Goal: Information Seeking & Learning: Learn about a topic

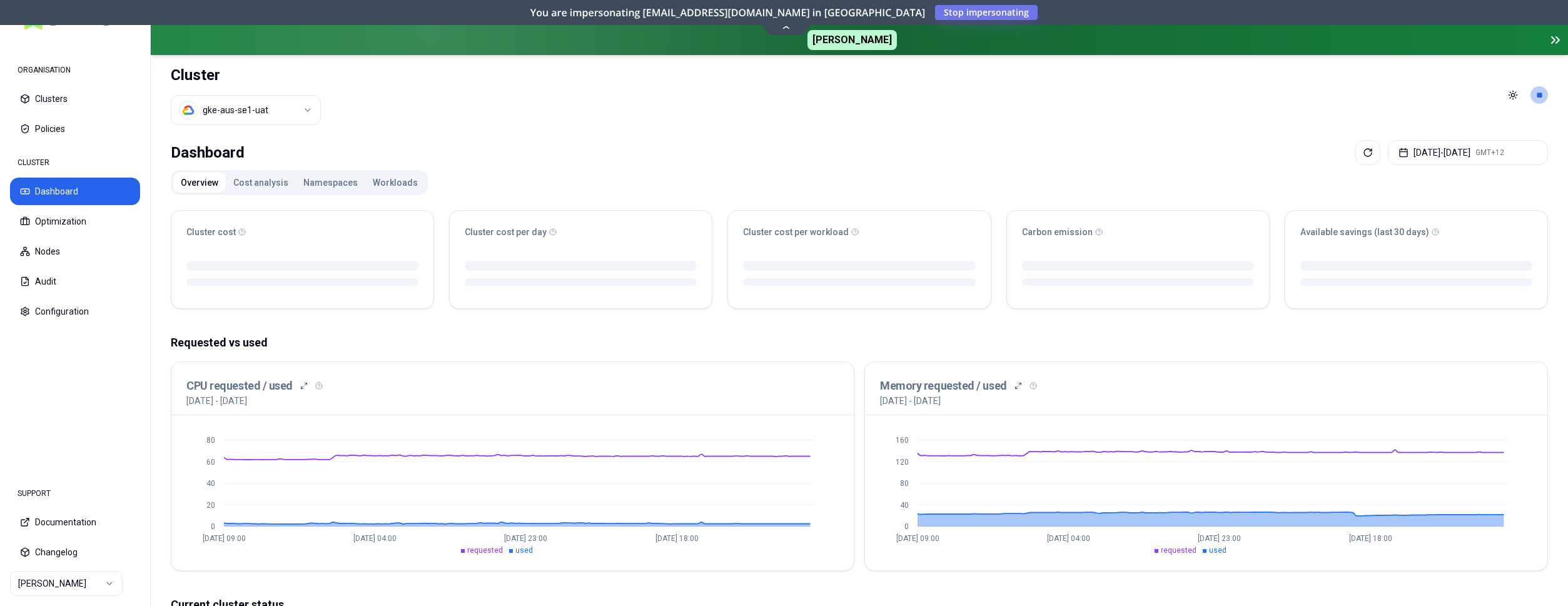
click at [391, 180] on button "Workloads" at bounding box center [395, 182] width 60 height 20
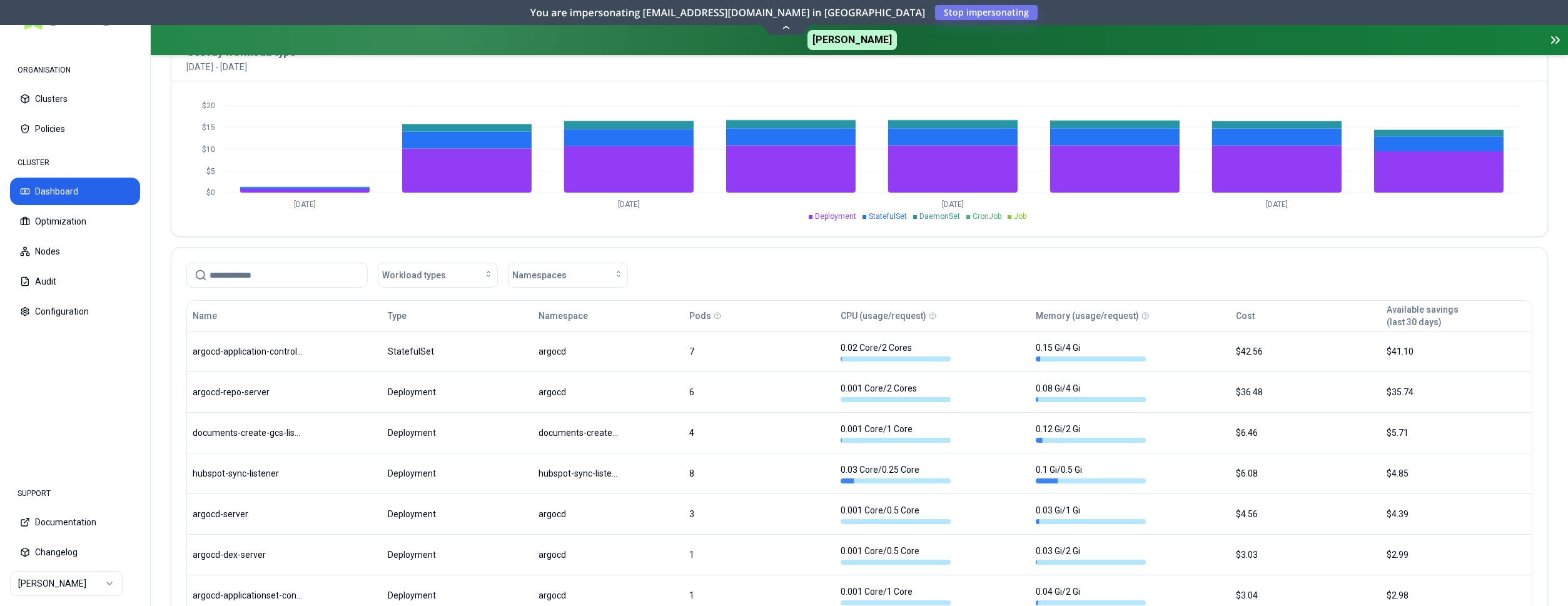
scroll to position [511, 0]
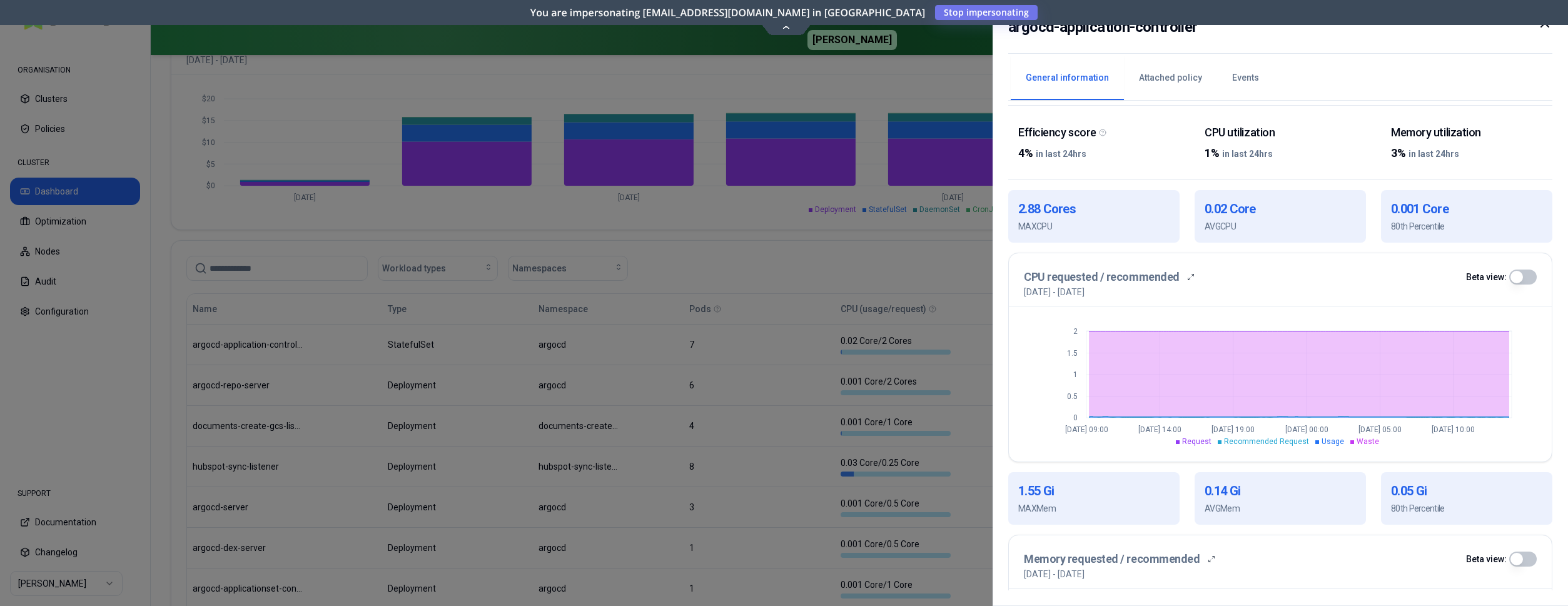
scroll to position [100, 0]
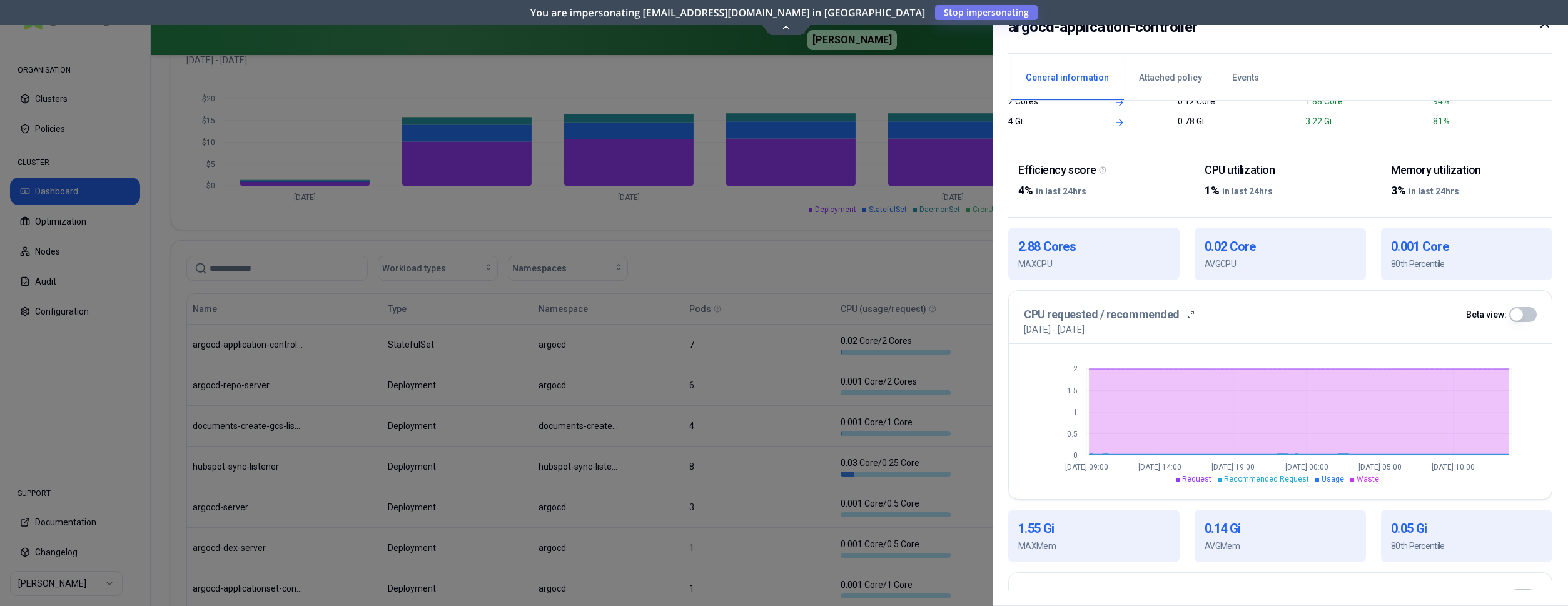
click at [336, 332] on div at bounding box center [784, 303] width 1568 height 606
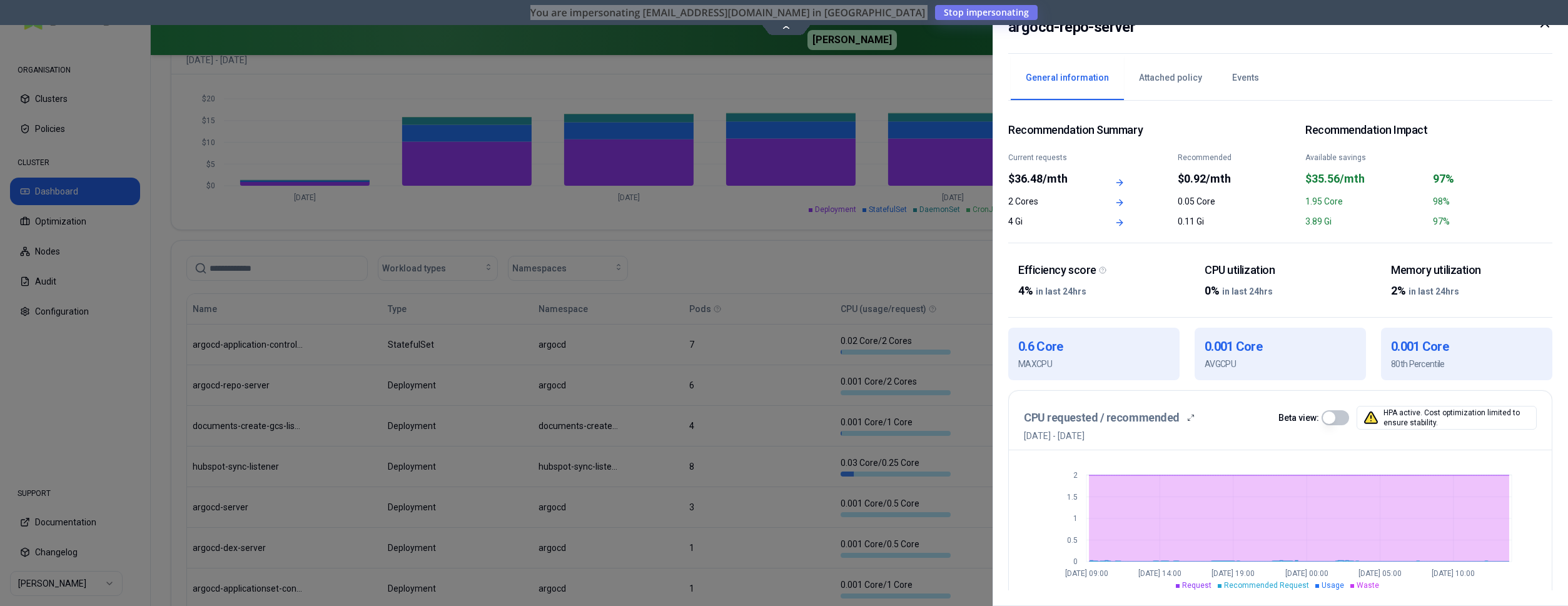
click at [331, 376] on div at bounding box center [784, 303] width 1568 height 606
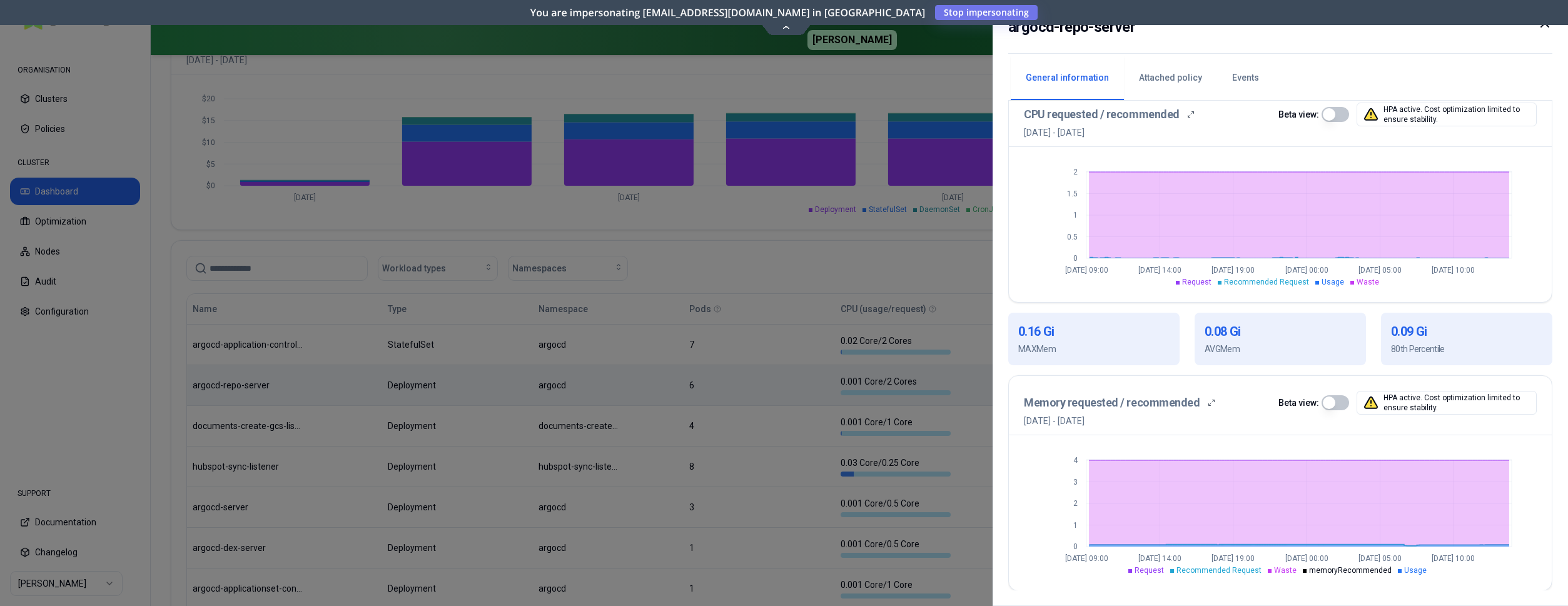
scroll to position [304, 0]
click at [870, 501] on div at bounding box center [784, 303] width 1568 height 606
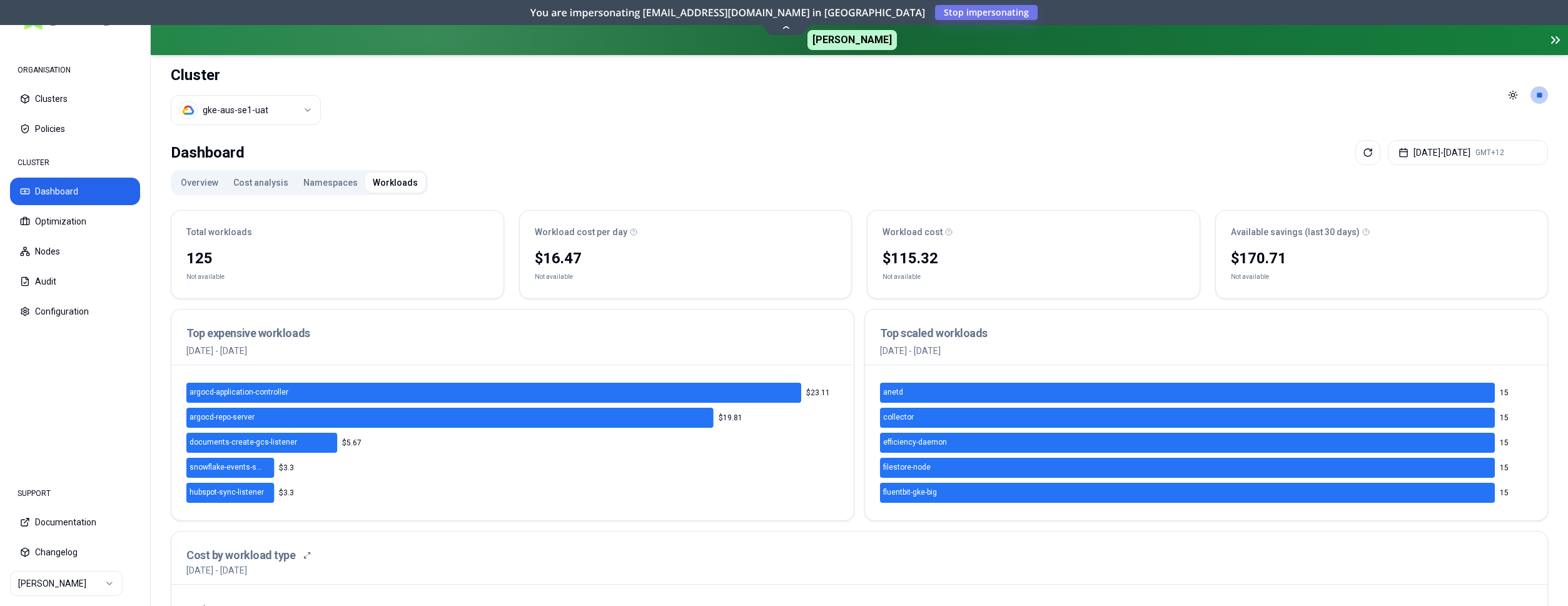
click at [317, 186] on button "Namespaces" at bounding box center [331, 182] width 69 height 20
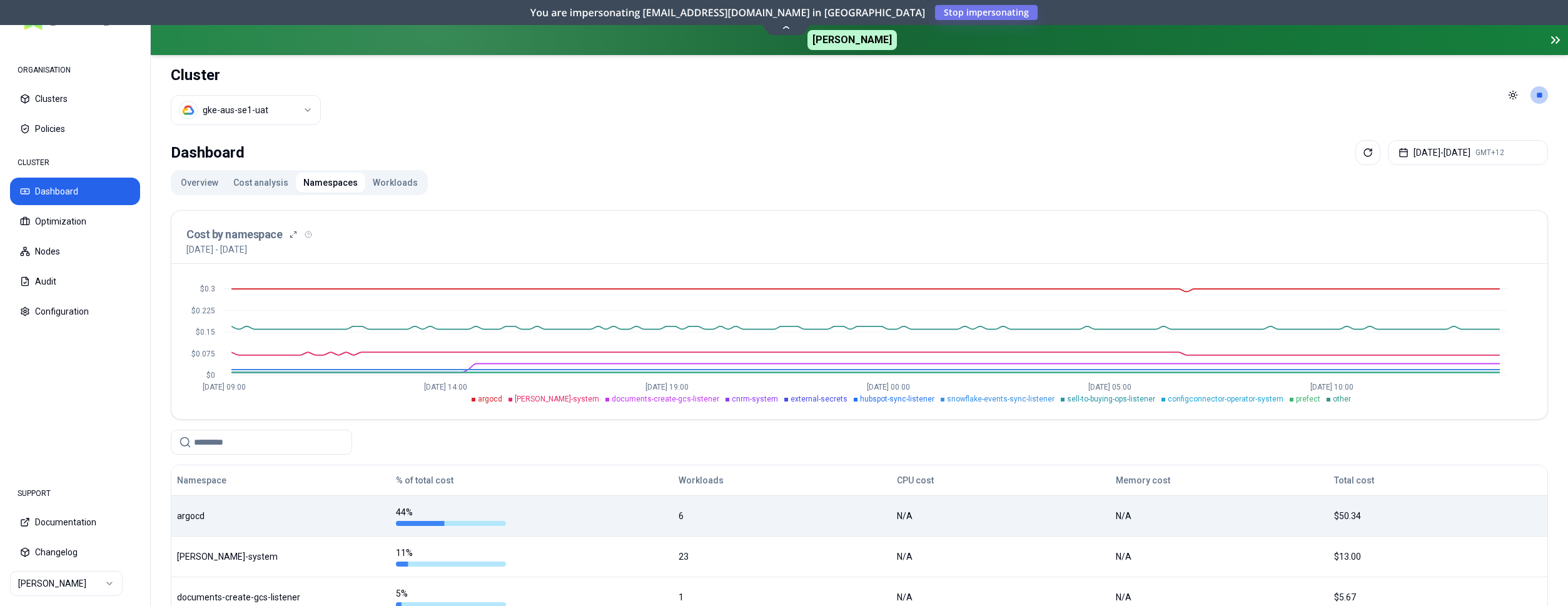
click at [280, 512] on div "argocd" at bounding box center [281, 516] width 208 height 12
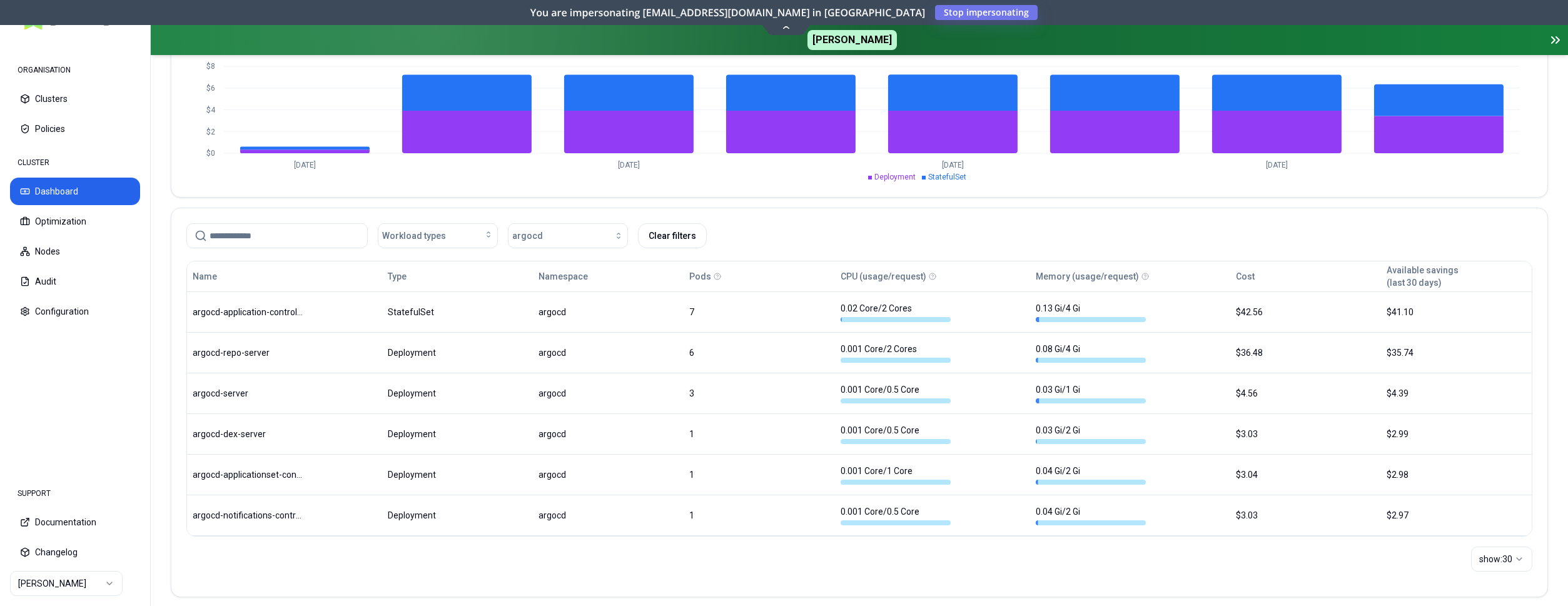
scroll to position [554, 0]
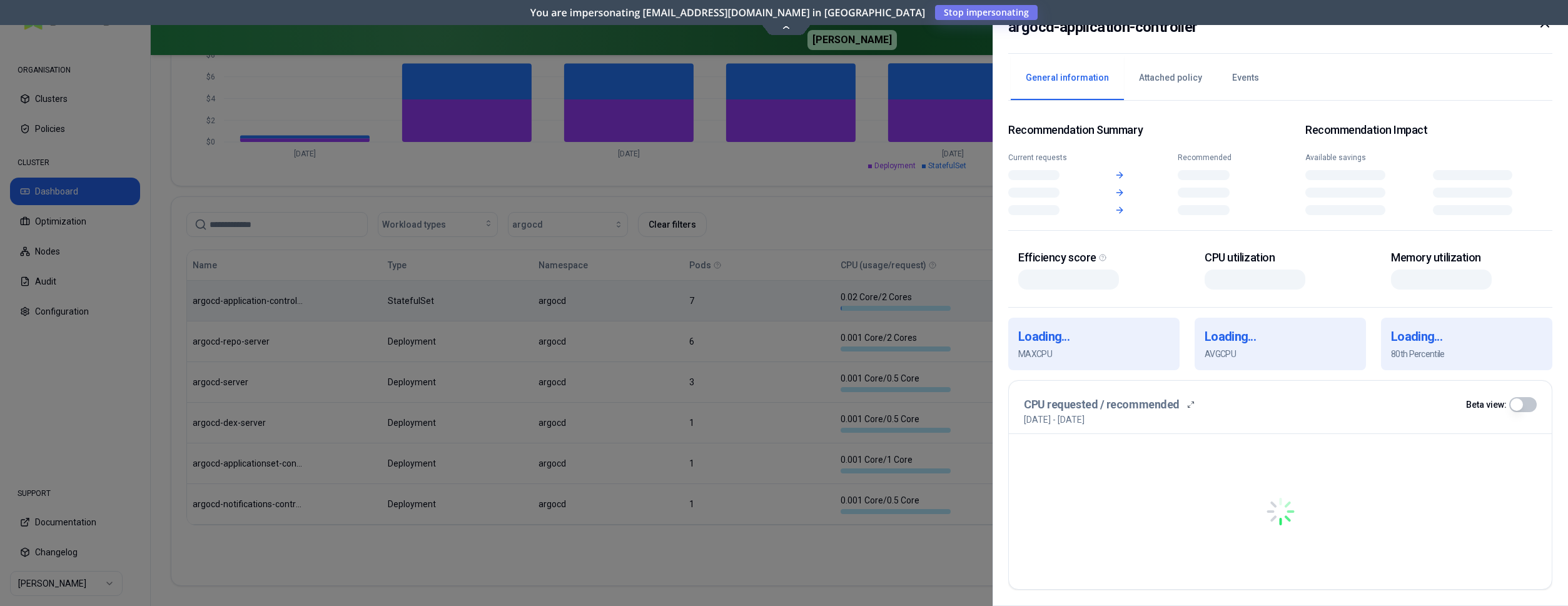
click at [618, 308] on div "Name Type Namespace Pods CPU (usage/request) Memory (usage/request) Cost Availa…" at bounding box center [859, 387] width 1345 height 274
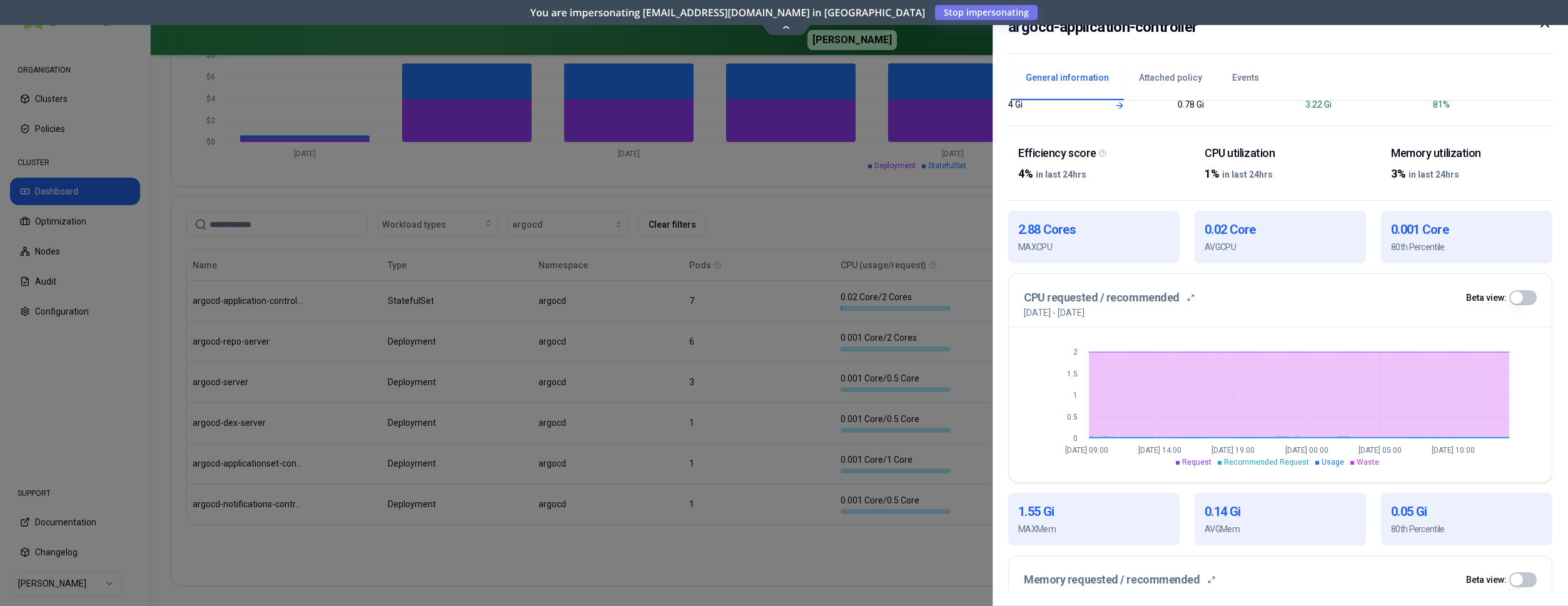
scroll to position [127, 0]
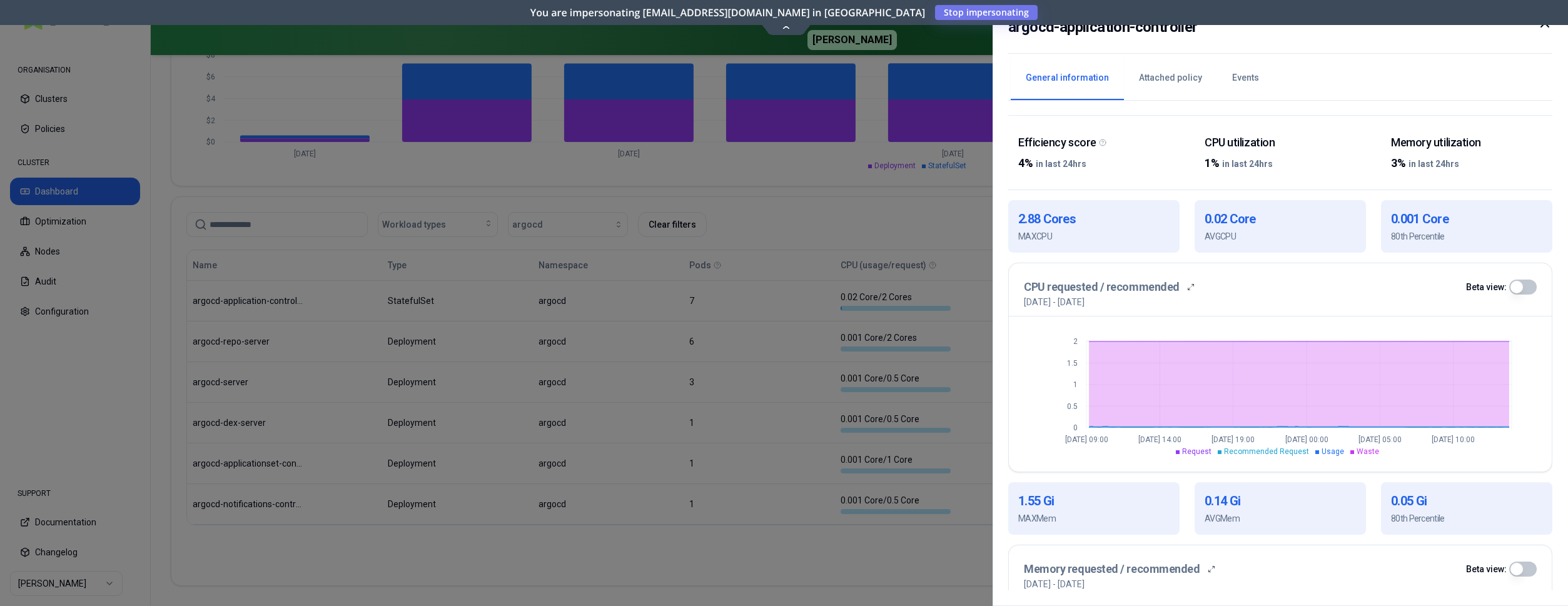
click at [725, 222] on div at bounding box center [784, 303] width 1568 height 606
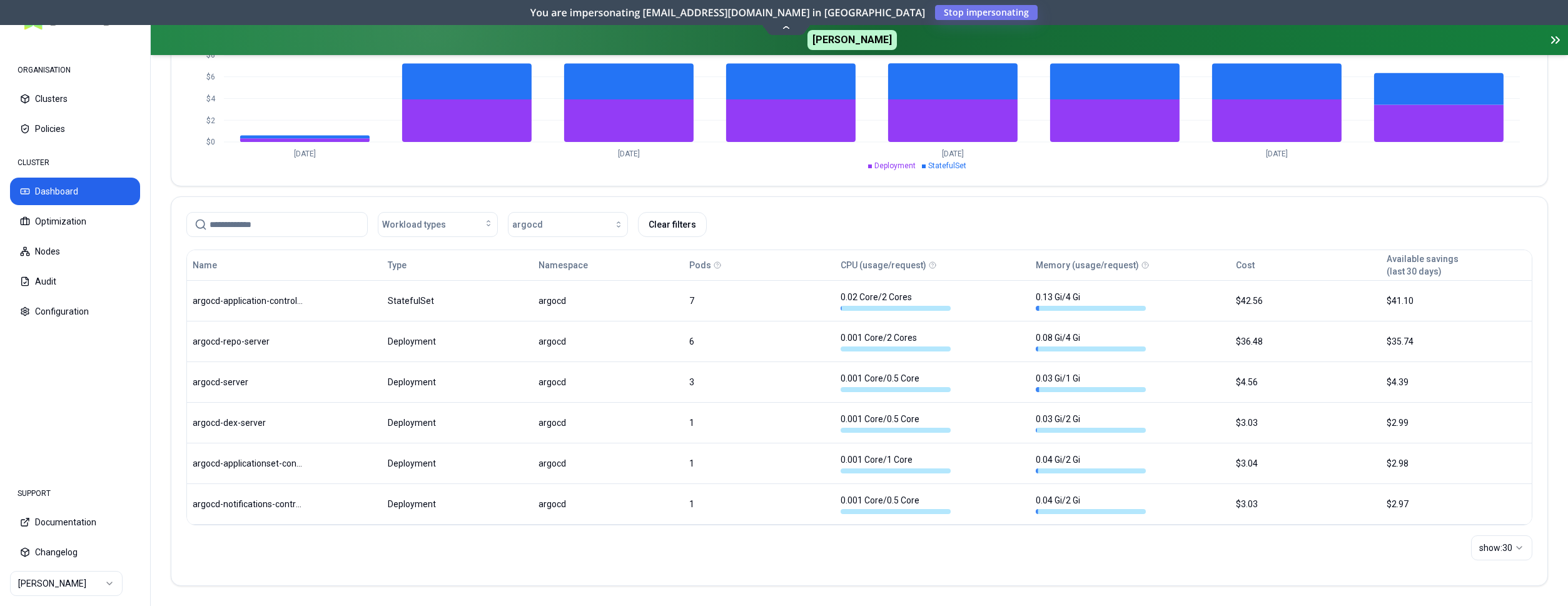
scroll to position [554, 0]
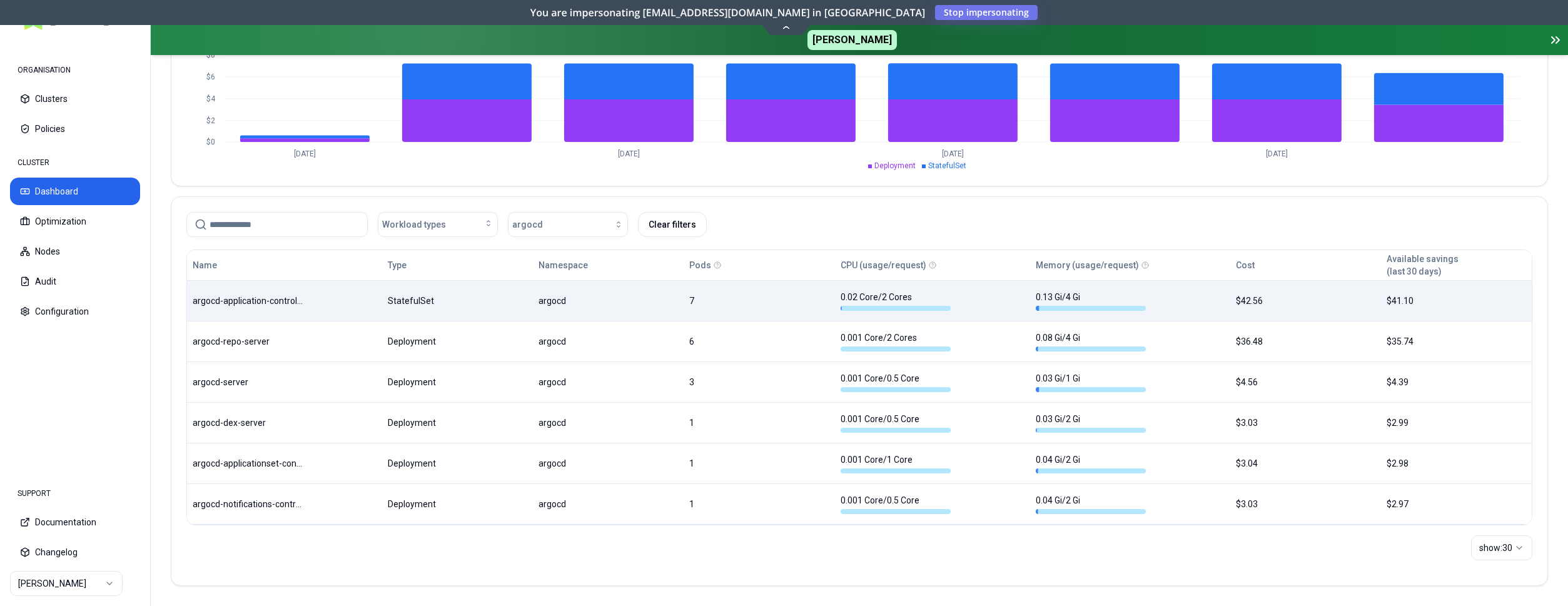
click at [297, 307] on div "Name Type Namespace Pods CPU (usage/request) Memory (usage/request) Cost Availa…" at bounding box center [859, 387] width 1345 height 274
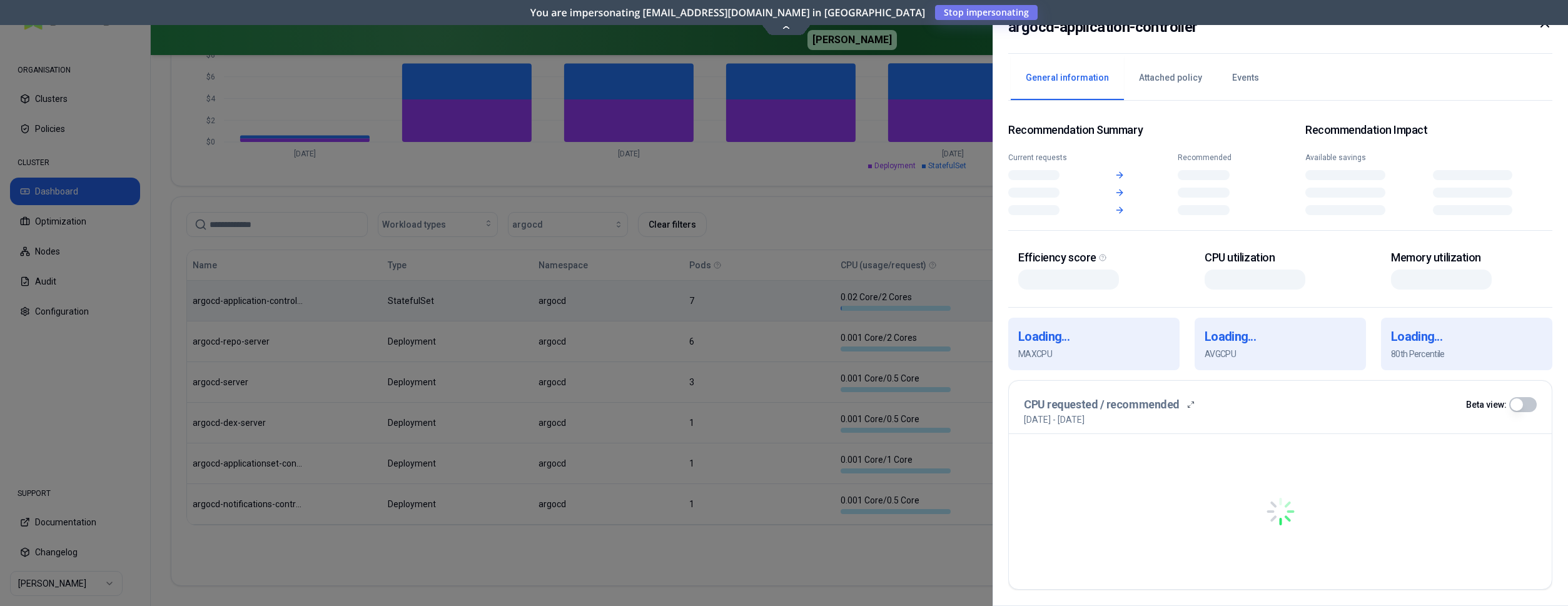
scroll to position [554, 0]
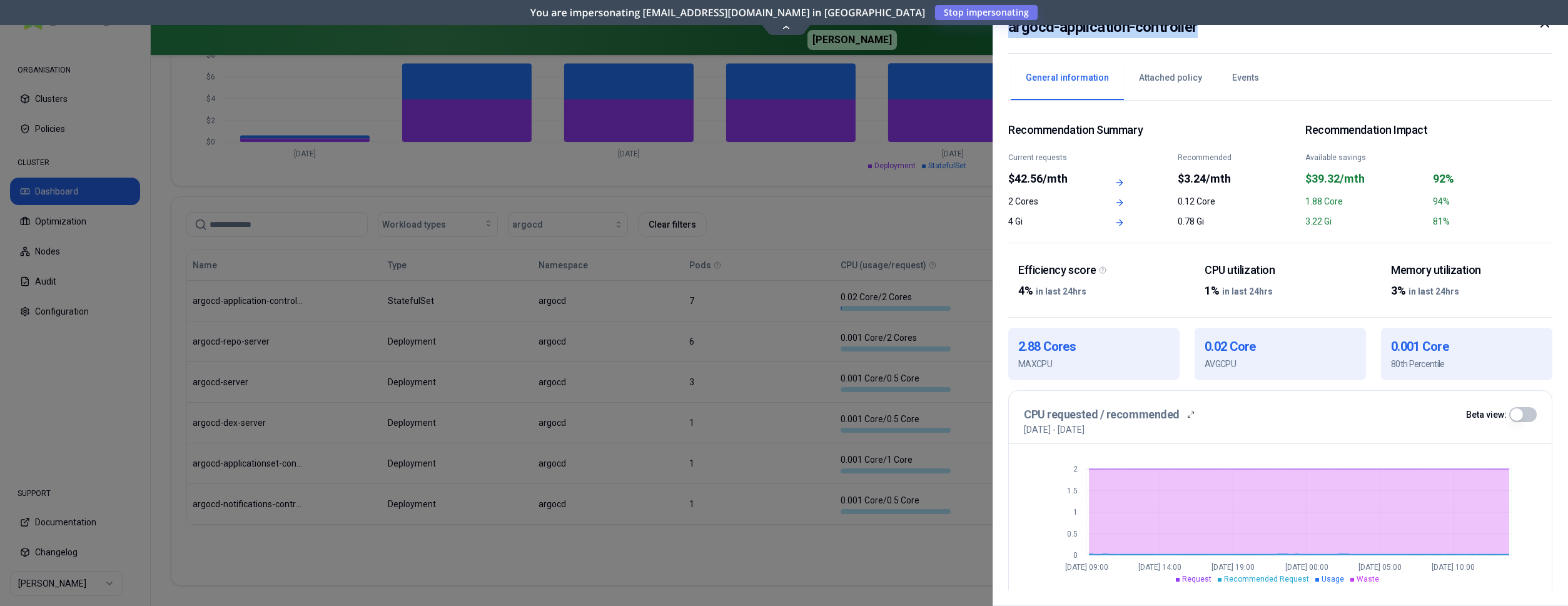
drag, startPoint x: 1199, startPoint y: 33, endPoint x: 1012, endPoint y: 34, distance: 187.0
click at [1012, 34] on div "argocd-application-controller" at bounding box center [1280, 35] width 544 height 38
copy h2 "argocd-application-controller"
click at [413, 280] on div at bounding box center [784, 303] width 1568 height 606
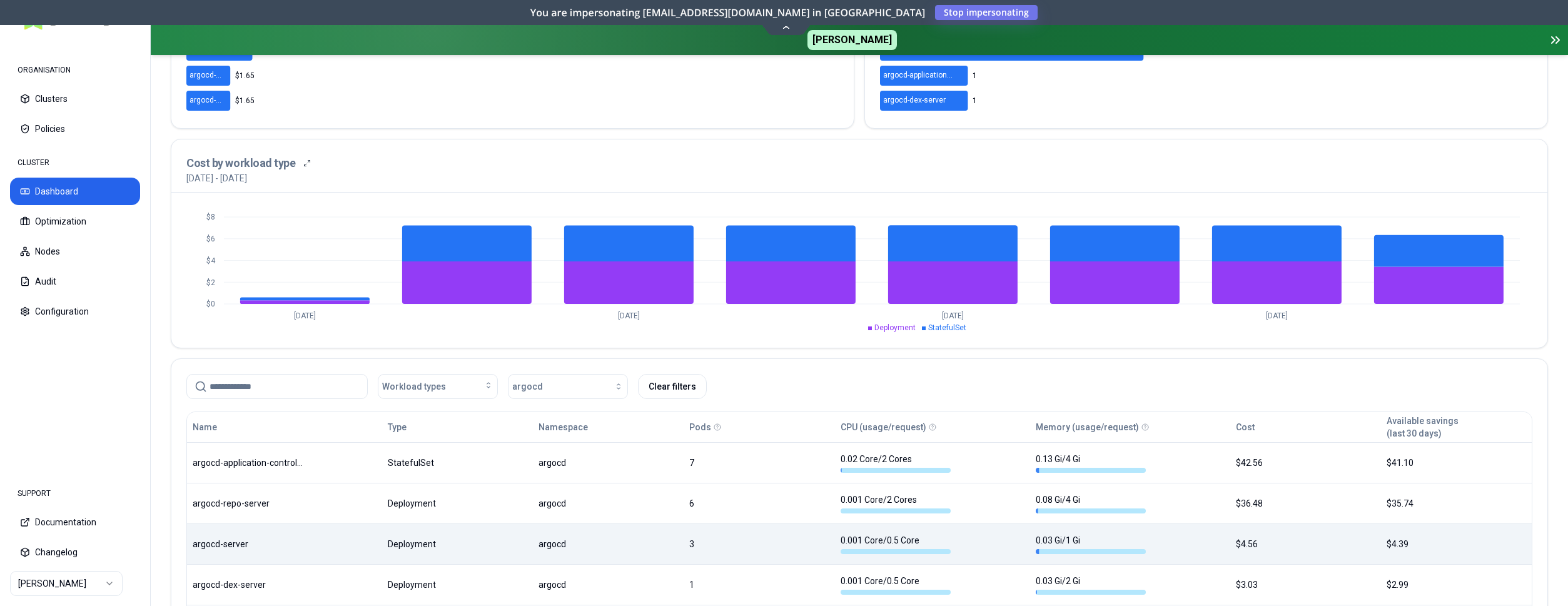
scroll to position [491, 0]
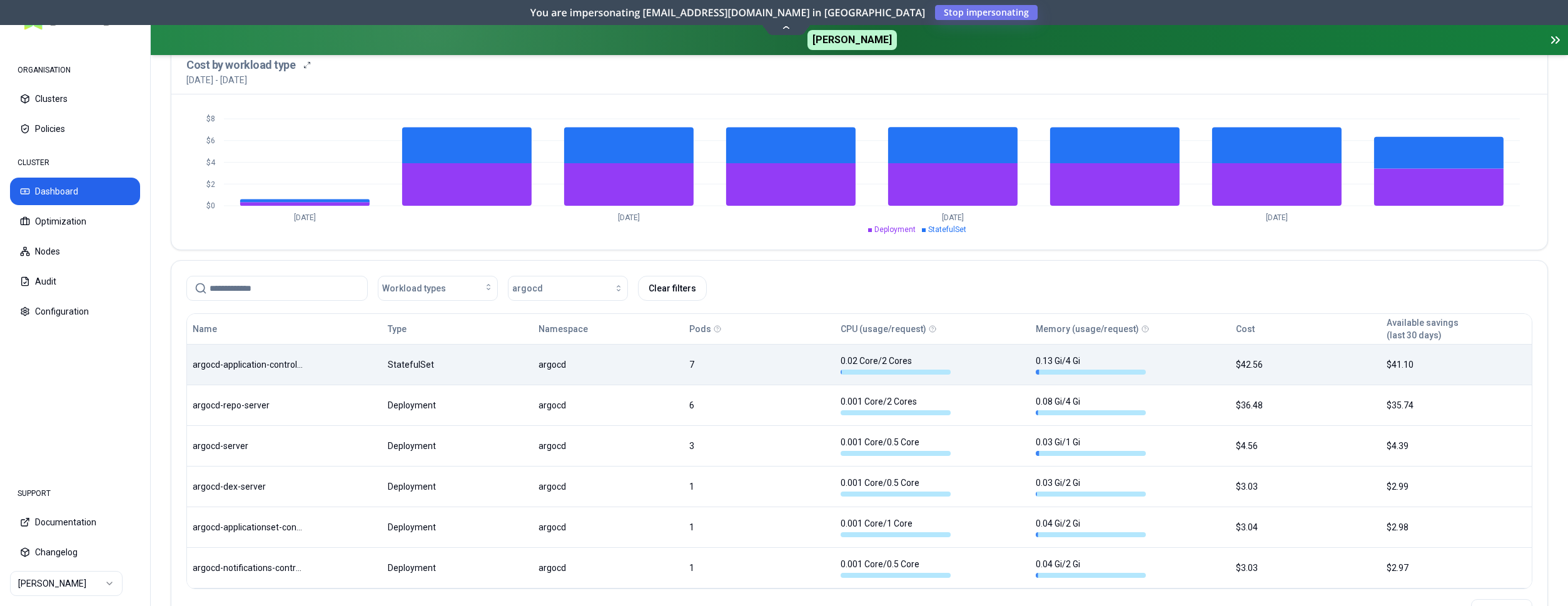
click at [359, 364] on div "Name Type Namespace Pods CPU (usage/request) Memory (usage/request) Cost Availa…" at bounding box center [859, 451] width 1345 height 274
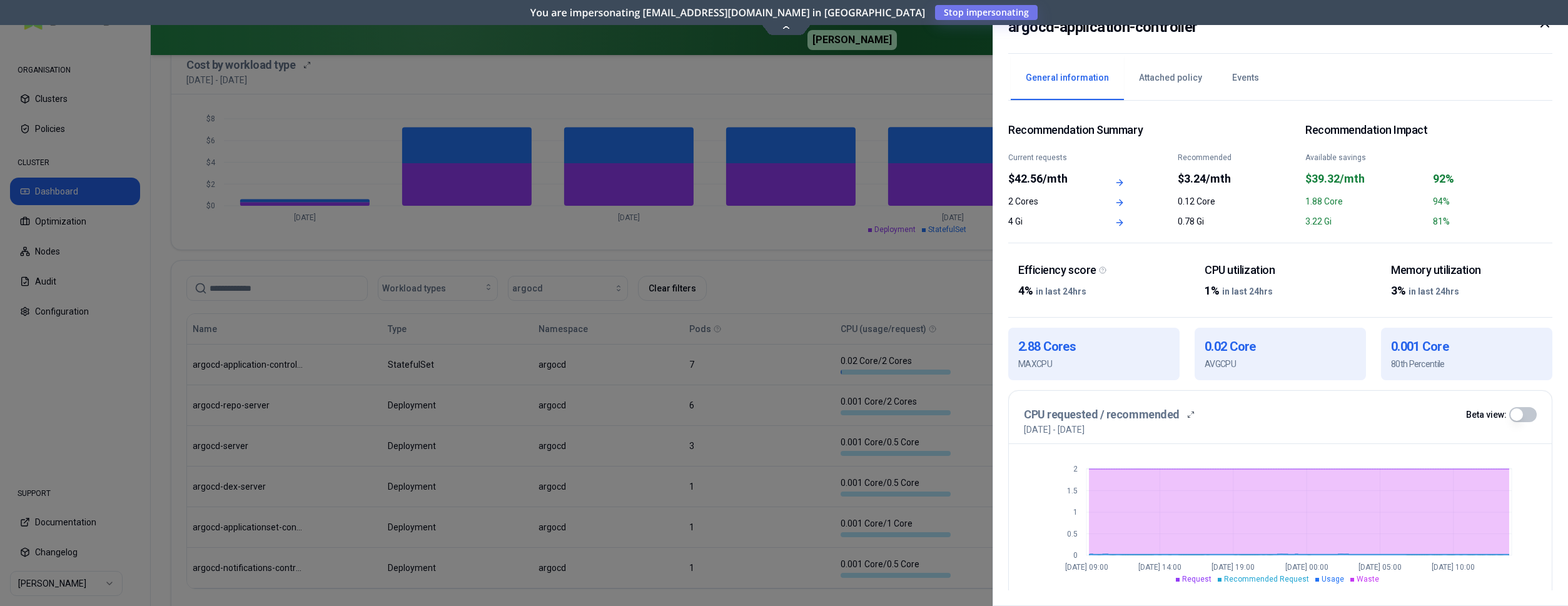
click at [776, 268] on div at bounding box center [784, 303] width 1568 height 606
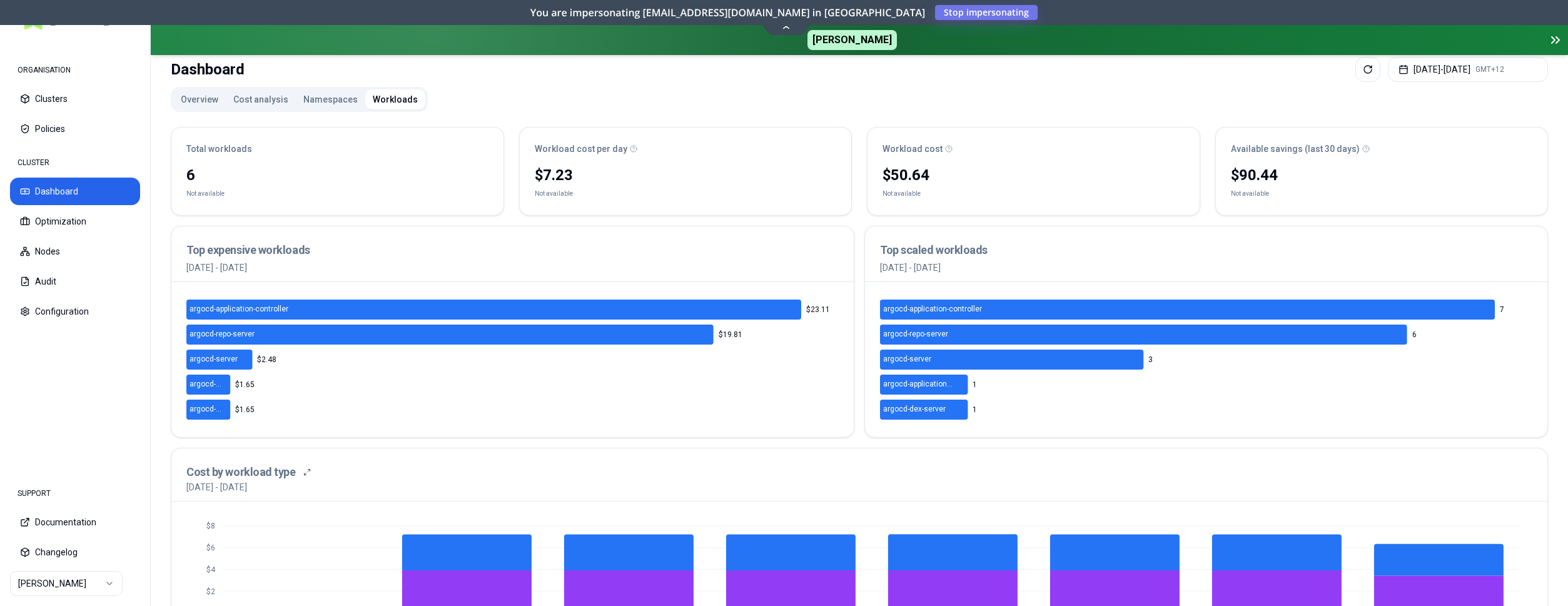
scroll to position [44, 0]
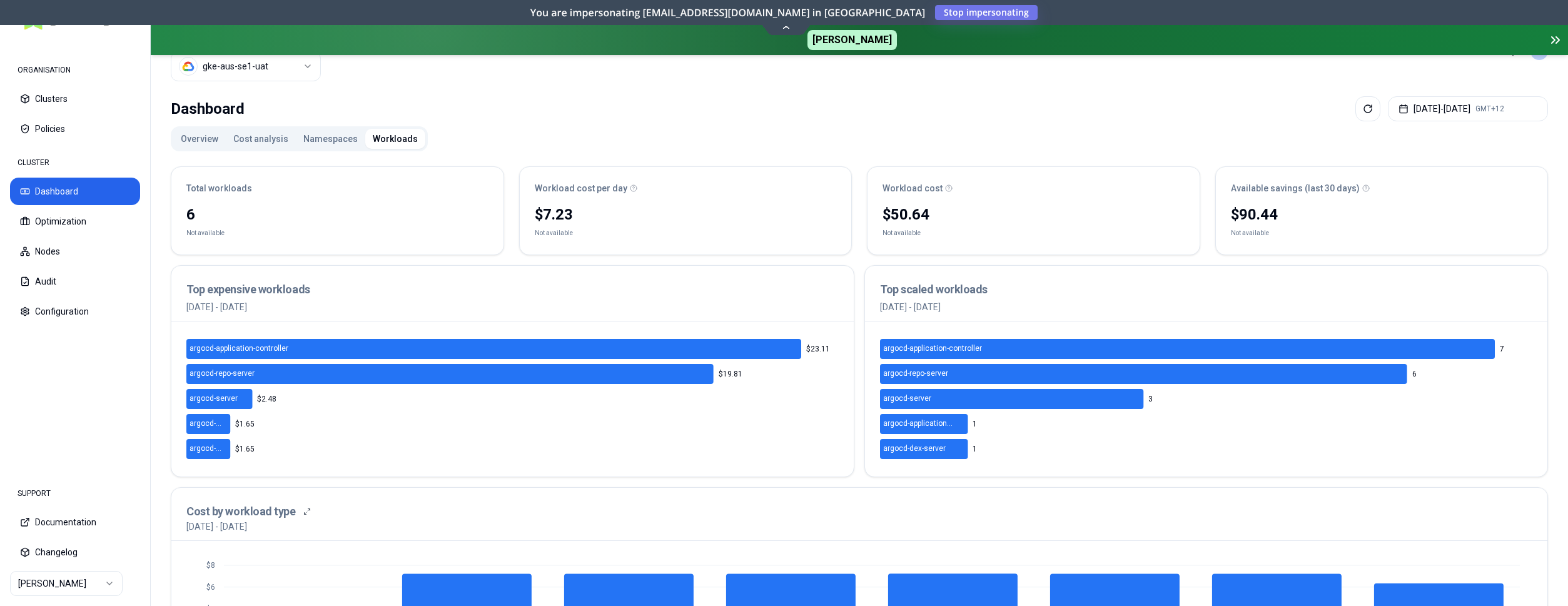
click at [315, 141] on button "Namespaces" at bounding box center [331, 139] width 69 height 20
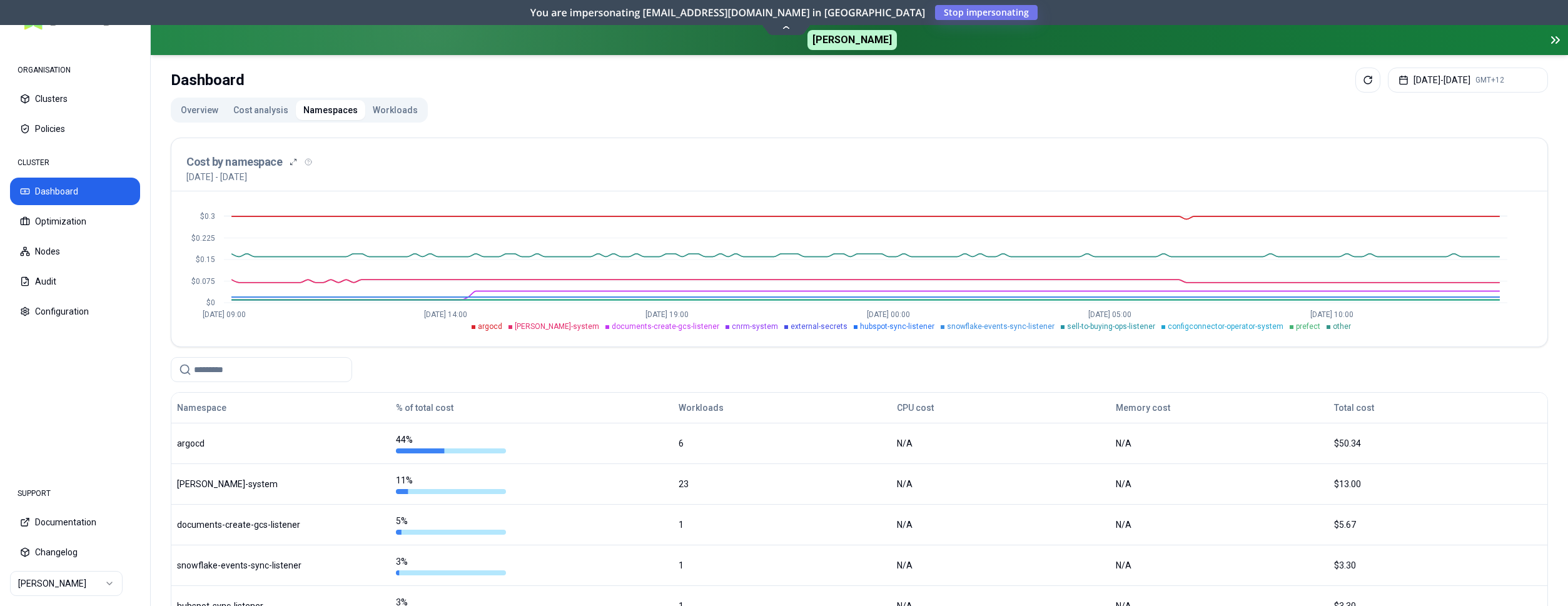
scroll to position [64, 0]
